Goal: Transaction & Acquisition: Purchase product/service

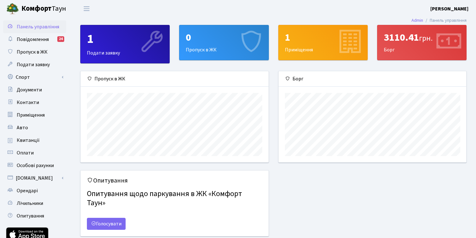
scroll to position [91, 188]
click at [446, 47] on icon at bounding box center [448, 42] width 30 height 30
click at [388, 52] on div "3110.41 грн. Борг" at bounding box center [422, 42] width 89 height 35
click at [30, 40] on span "Повідомлення" at bounding box center [33, 39] width 32 height 7
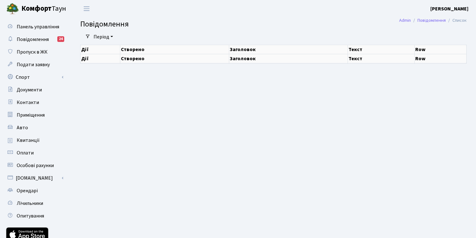
select select "25"
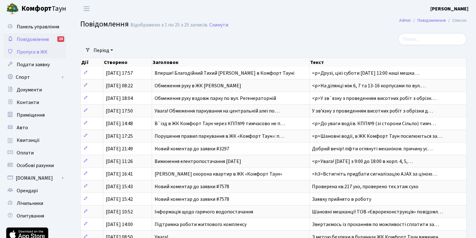
click at [29, 52] on span "Пропуск в ЖК" at bounding box center [32, 52] width 31 height 7
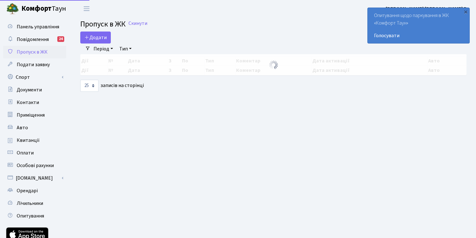
select select "25"
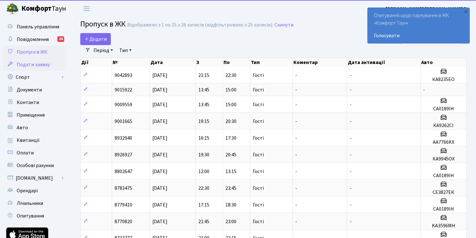
click at [30, 66] on span "Подати заявку" at bounding box center [33, 64] width 33 height 7
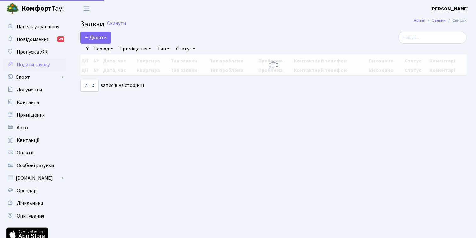
select select "25"
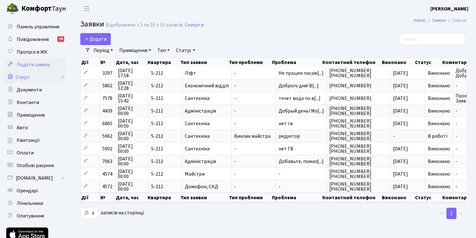
click at [29, 82] on link "Спорт" at bounding box center [34, 77] width 63 height 13
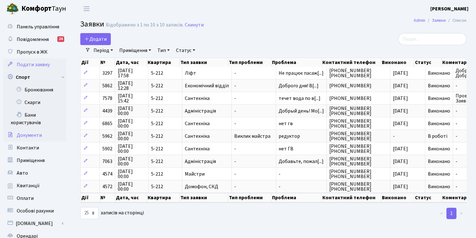
click at [34, 136] on span "Документи" at bounding box center [29, 135] width 25 height 7
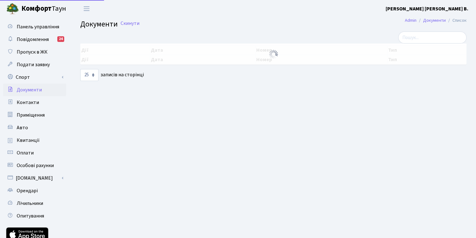
select select "25"
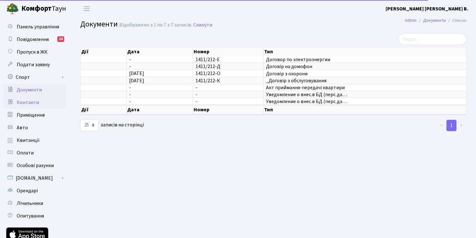
click at [33, 104] on span "Контакти" at bounding box center [28, 102] width 22 height 7
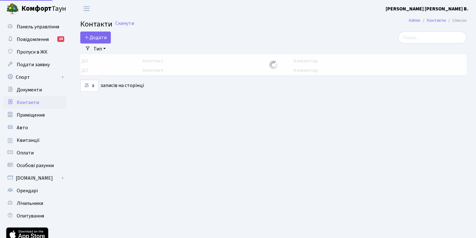
select select "25"
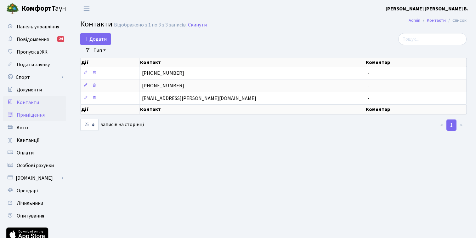
click at [32, 115] on span "Приміщення" at bounding box center [31, 115] width 28 height 7
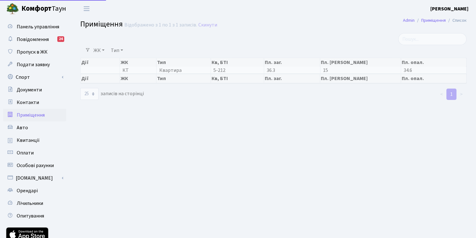
select select "25"
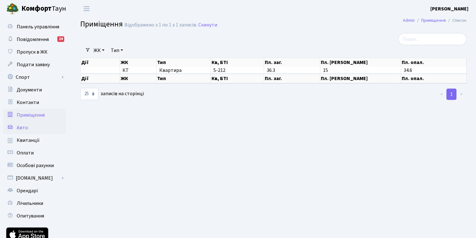
click at [31, 129] on link "Авто" at bounding box center [34, 127] width 63 height 13
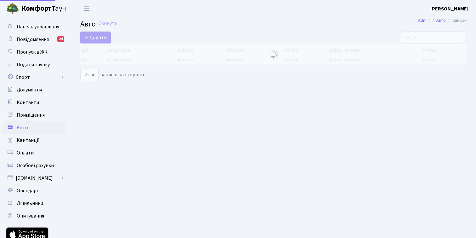
select select "25"
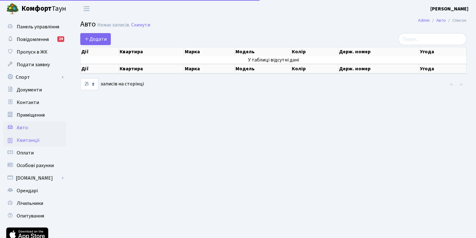
click at [32, 141] on span "Квитанції" at bounding box center [28, 140] width 23 height 7
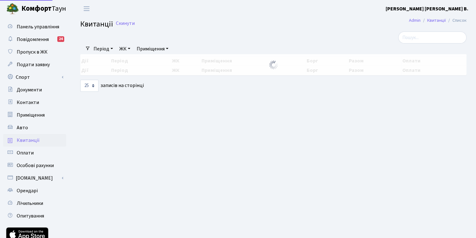
select select "25"
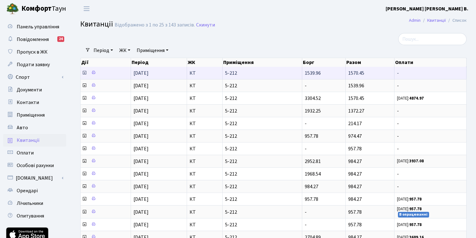
click at [324, 76] on td "1539.96" at bounding box center [323, 73] width 43 height 12
click at [352, 73] on span "1570.45" at bounding box center [356, 73] width 16 height 7
click at [86, 72] on icon at bounding box center [84, 72] width 5 height 5
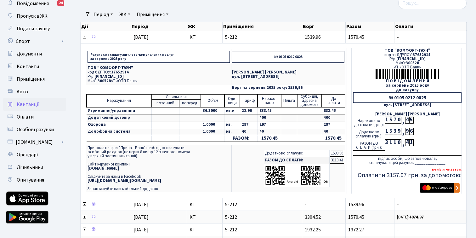
scroll to position [37, 0]
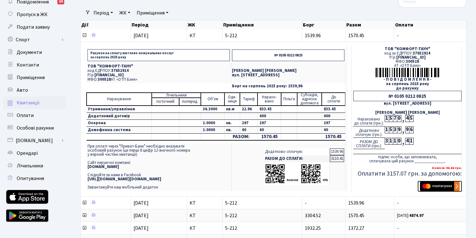
click at [441, 189] on img "submit" at bounding box center [440, 185] width 40 height 9
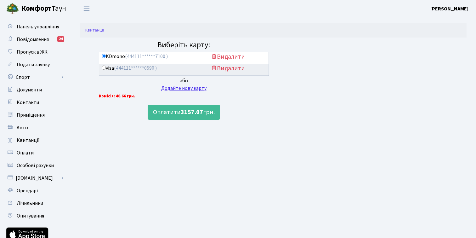
click at [179, 89] on div "Додайте нову карту" at bounding box center [184, 88] width 170 height 8
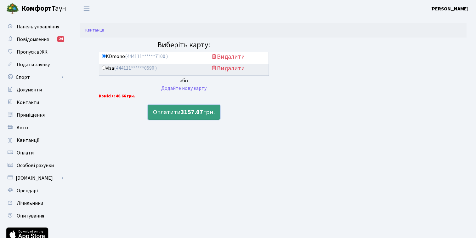
click at [179, 114] on button "Оплатити 3157.07 грн." at bounding box center [184, 112] width 72 height 15
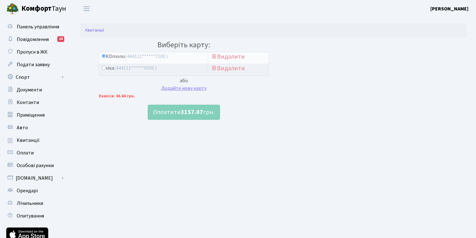
click at [172, 90] on div "Додайте нову карту" at bounding box center [184, 88] width 170 height 8
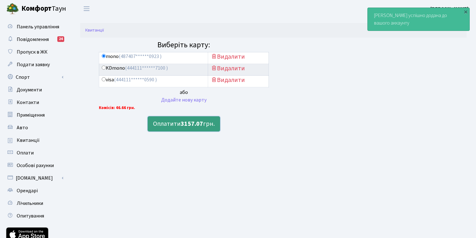
click at [200, 126] on b "3157.07" at bounding box center [192, 123] width 22 height 9
